Goal: Information Seeking & Learning: Learn about a topic

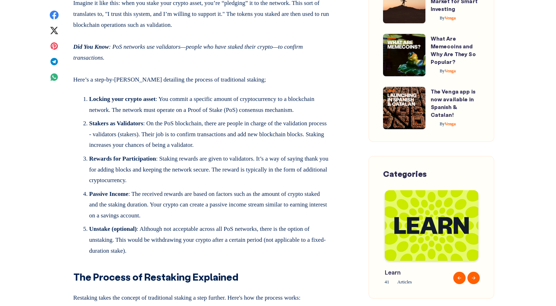
scroll to position [698, 0]
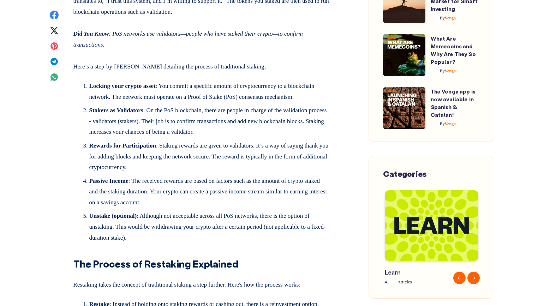
drag, startPoint x: 204, startPoint y: 79, endPoint x: 205, endPoint y: 91, distance: 11.7
click at [205, 50] on p "Did You Know : PoS networks use validators—people who have staked their crypto—…" at bounding box center [201, 38] width 257 height 24
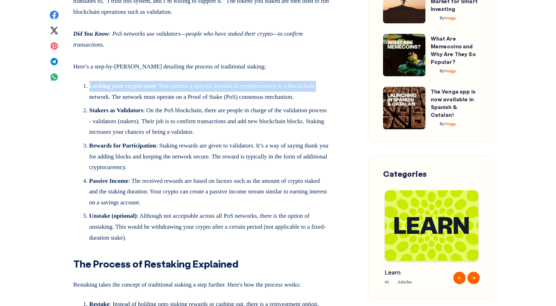
drag, startPoint x: 76, startPoint y: 125, endPoint x: 120, endPoint y: 141, distance: 46.7
click at [120, 105] on li "Locking your crypto asset : You commit a specific amount of cryptocurrency to a…" at bounding box center [209, 93] width 241 height 24
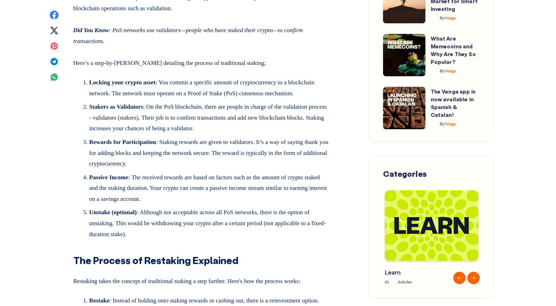
scroll to position [727, 0]
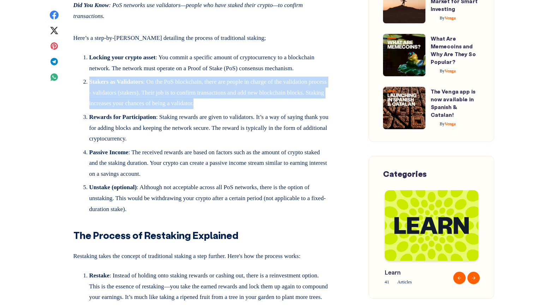
drag, startPoint x: 262, startPoint y: 158, endPoint x: 71, endPoint y: 135, distance: 192.2
click at [71, 135] on article "Crypto Staking vs. Restaking: What’s the Difference? By Venga [DATE] 5 min read…" at bounding box center [201, 219] width 299 height 1750
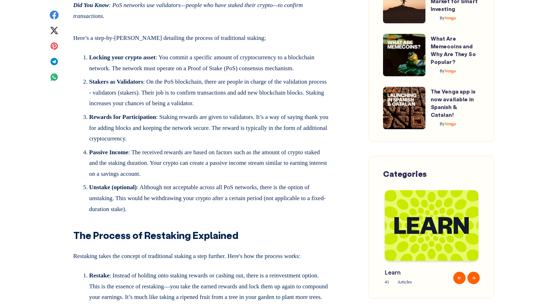
click at [72, 135] on article "Crypto Staking vs. Restaking: What’s the Difference? By Venga [DATE] 5 min read…" at bounding box center [201, 219] width 299 height 1750
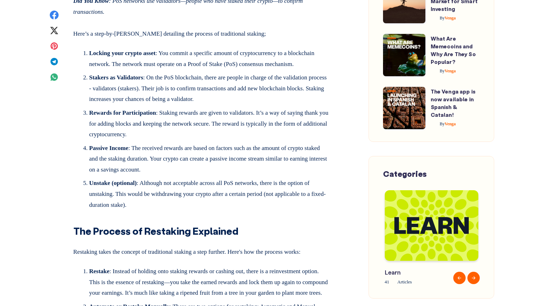
scroll to position [758, 0]
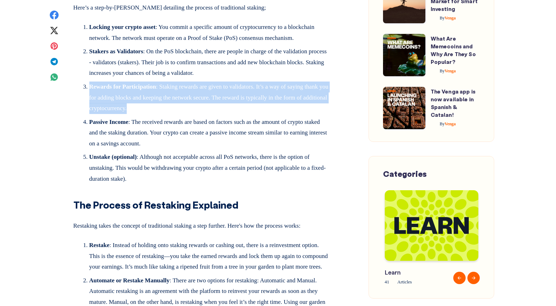
drag, startPoint x: 182, startPoint y: 160, endPoint x: 65, endPoint y: 134, distance: 119.1
click at [65, 134] on article "Crypto Staking vs. Restaking: What’s the Difference? By Venga [DATE] 5 min read…" at bounding box center [201, 188] width 299 height 1750
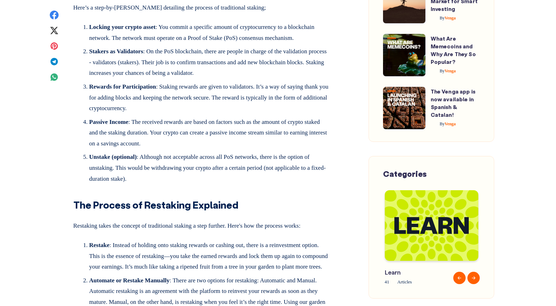
click at [140, 117] on li "Rewards for Participation : Staking rewards are given to validators. It’s a way…" at bounding box center [209, 99] width 241 height 35
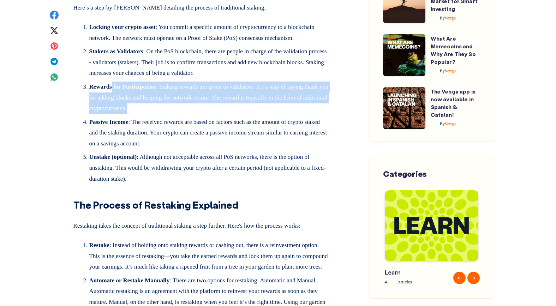
drag, startPoint x: 231, startPoint y: 164, endPoint x: 112, endPoint y: 142, distance: 120.7
click at [113, 117] on li "Rewards for Participation : Staking rewards are given to validators. It’s a way…" at bounding box center [209, 99] width 241 height 35
click at [112, 90] on strong "Rewards for Participation" at bounding box center [122, 86] width 67 height 7
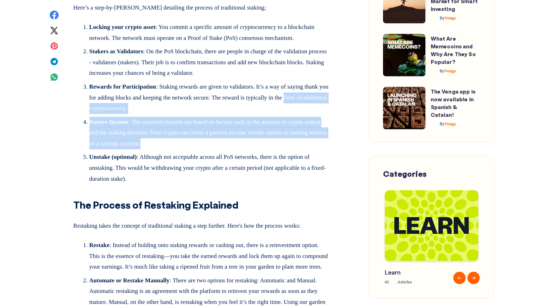
drag, startPoint x: 231, startPoint y: 198, endPoint x: 81, endPoint y: 168, distance: 153.1
click at [81, 168] on div "Anyone who has dived into the crypto space would be familiar with the term “ st…" at bounding box center [201, 288] width 257 height 1423
click at [100, 125] on strong "Passive Income" at bounding box center [108, 122] width 39 height 7
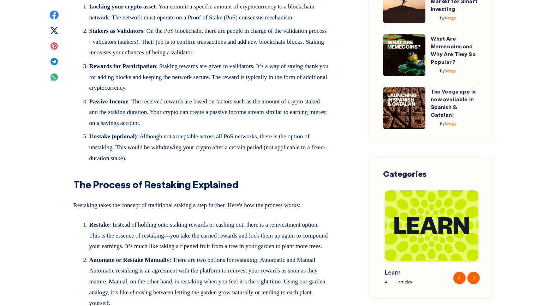
scroll to position [778, 0]
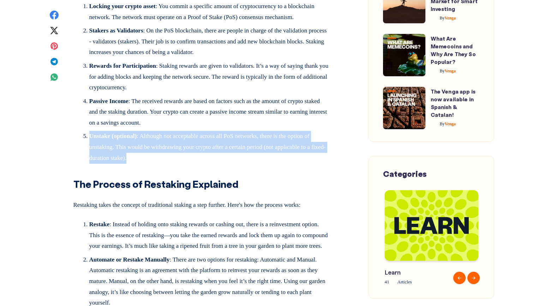
drag, startPoint x: 181, startPoint y: 211, endPoint x: 77, endPoint y: 189, distance: 106.2
click at [77, 189] on div "Anyone who has dived into the crypto space would be familiar with the term “ st…" at bounding box center [201, 267] width 257 height 1423
drag, startPoint x: 82, startPoint y: 187, endPoint x: 191, endPoint y: 219, distance: 113.5
click at [191, 219] on div "Anyone who has dived into the crypto space would be familiar with the term “ st…" at bounding box center [201, 267] width 257 height 1423
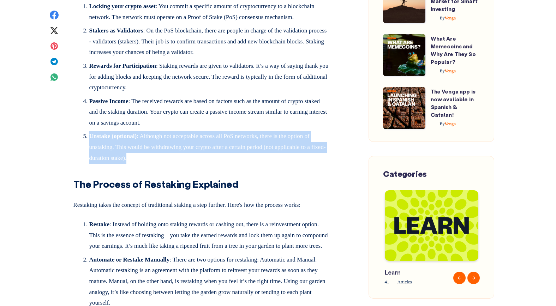
click at [192, 218] on div "Anyone who has dived into the crypto space would be familiar with the term “ st…" at bounding box center [201, 267] width 257 height 1423
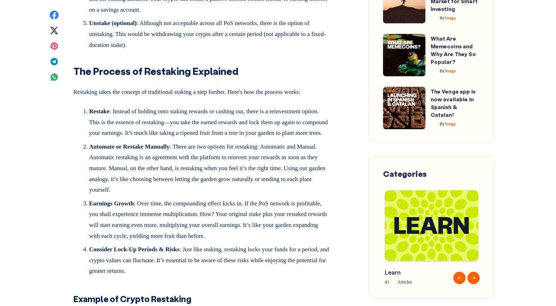
scroll to position [893, 0]
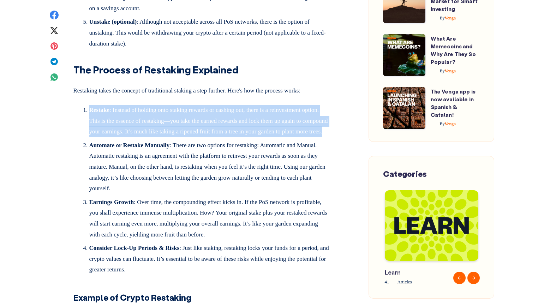
drag, startPoint x: 193, startPoint y: 202, endPoint x: 84, endPoint y: 163, distance: 114.9
click at [89, 140] on li "Restake : Instead of holding onto staking rewards or cashing out, there is a re…" at bounding box center [209, 122] width 241 height 35
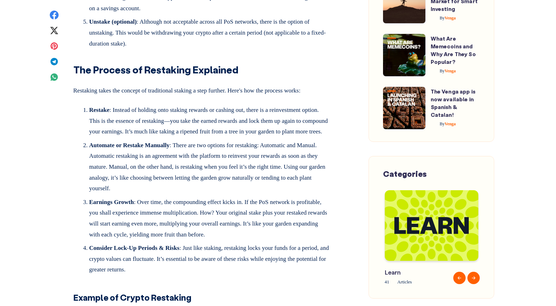
click at [89, 140] on li "Restake : Instead of holding onto staking rewards or cashing out, there is a re…" at bounding box center [209, 122] width 241 height 35
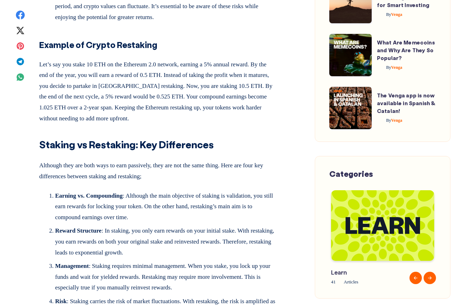
scroll to position [1312, 0]
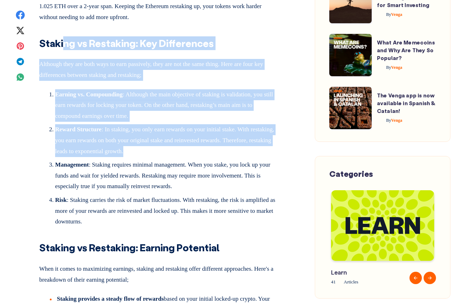
drag, startPoint x: 62, startPoint y: 71, endPoint x: 143, endPoint y: 190, distance: 144.0
click at [143, 160] on li "Reward Structure : In staking, you only earn rewards on your initial stake. Wit…" at bounding box center [165, 141] width 221 height 35
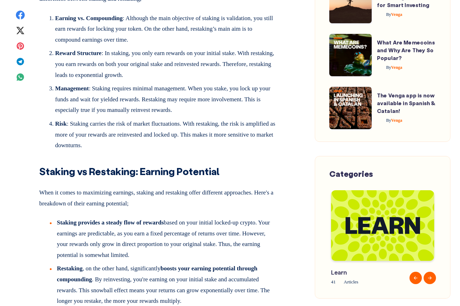
scroll to position [1390, 0]
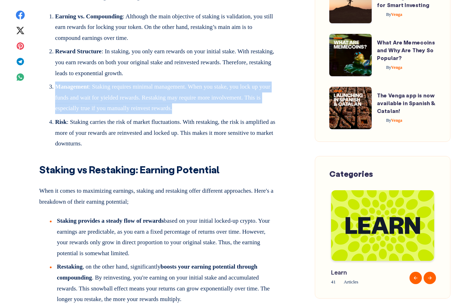
drag, startPoint x: 232, startPoint y: 144, endPoint x: 51, endPoint y: 117, distance: 182.8
click at [55, 117] on li "Management : Staking requires minimal management. When you stake, you lock up y…" at bounding box center [165, 99] width 221 height 35
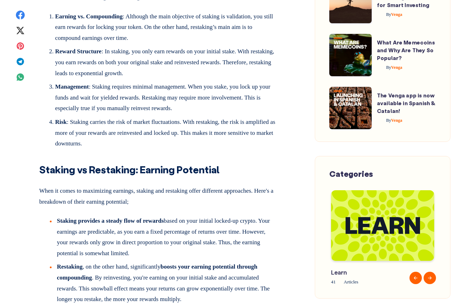
click at [55, 117] on li "Management : Staking requires minimal management. When you stake, you lock up y…" at bounding box center [165, 99] width 221 height 35
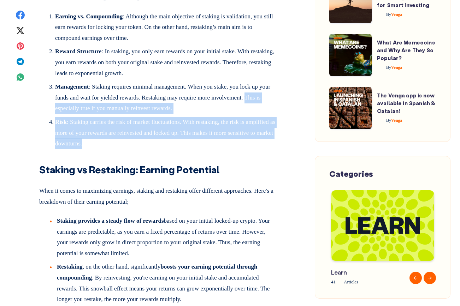
drag, startPoint x: 225, startPoint y: 178, endPoint x: 37, endPoint y: 144, distance: 190.3
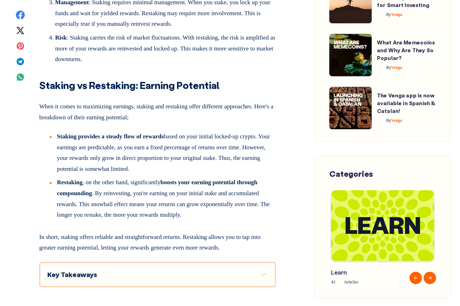
scroll to position [1481, 0]
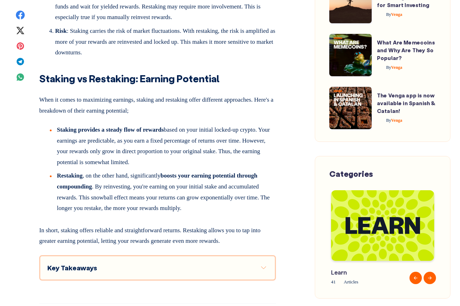
drag, startPoint x: 229, startPoint y: 193, endPoint x: 54, endPoint y: 157, distance: 178.6
click at [114, 133] on strong "Staking provides a steady flow of rewards" at bounding box center [110, 129] width 107 height 7
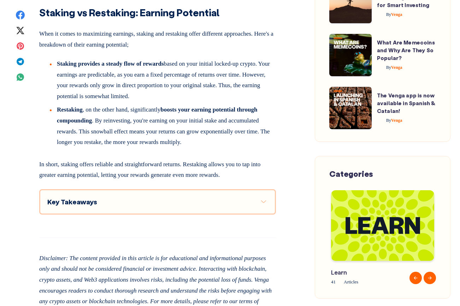
scroll to position [1549, 0]
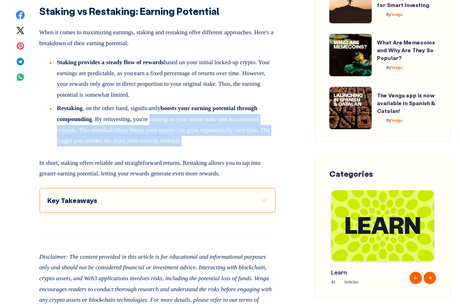
drag, startPoint x: 241, startPoint y: 175, endPoint x: 151, endPoint y: 152, distance: 92.8
click at [151, 146] on li "Restaking , on the other hand, significantly boosts your earning potential thro…" at bounding box center [163, 124] width 226 height 43
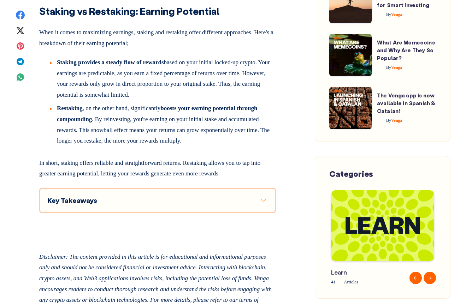
scroll to position [1687, 0]
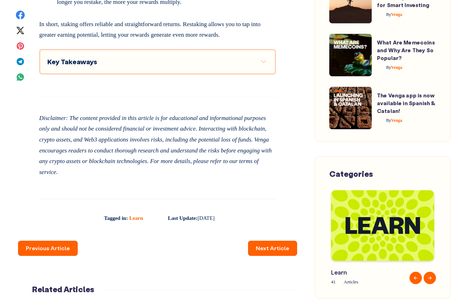
click at [225, 66] on div "Key Takeaways" at bounding box center [157, 61] width 220 height 9
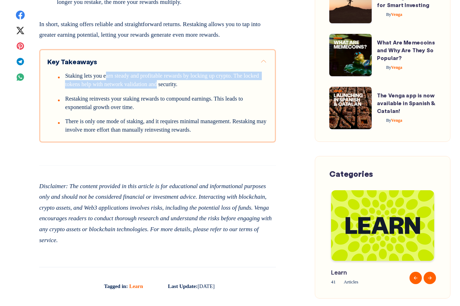
drag, startPoint x: 161, startPoint y: 112, endPoint x: 191, endPoint y: 115, distance: 30.1
click at [190, 87] on span "Staking lets you earn steady and profitable rewards by locking up crypto. The l…" at bounding box center [162, 80] width 195 height 14
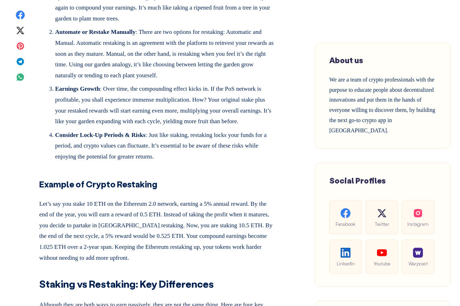
scroll to position [927, 0]
